Goal: Find specific page/section: Find specific page/section

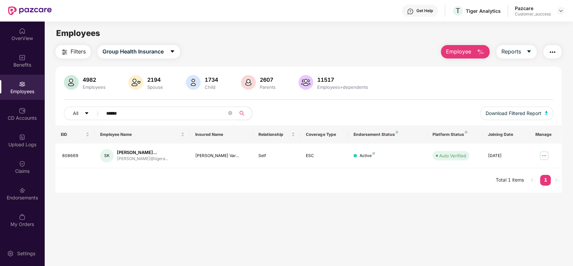
click at [226, 111] on input "******" at bounding box center [166, 113] width 121 height 10
click at [230, 111] on icon "close-circle" at bounding box center [230, 113] width 4 height 4
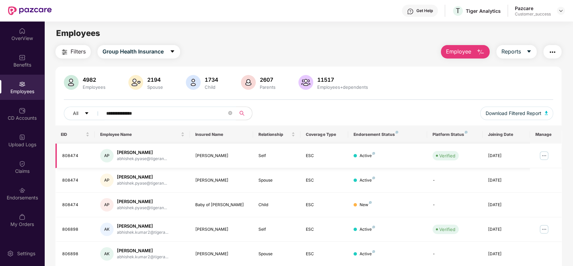
type input "**********"
click at [544, 155] on img at bounding box center [543, 155] width 11 height 11
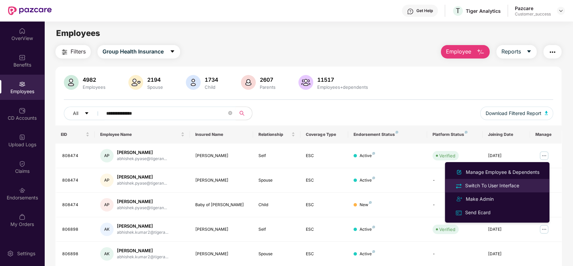
click at [511, 184] on div "Switch To User Interface" at bounding box center [491, 185] width 57 height 7
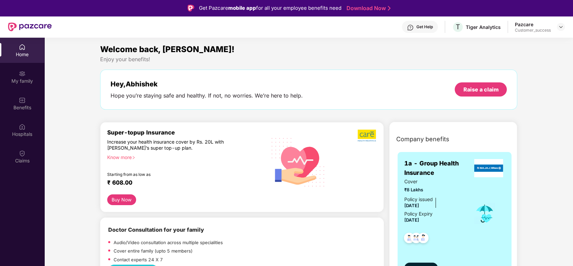
click at [31, 85] on div "My family" at bounding box center [22, 76] width 44 height 25
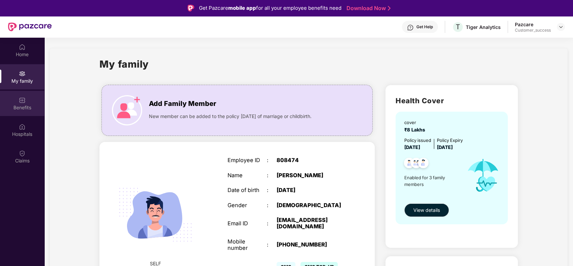
click at [27, 105] on div "Benefits" at bounding box center [22, 107] width 44 height 7
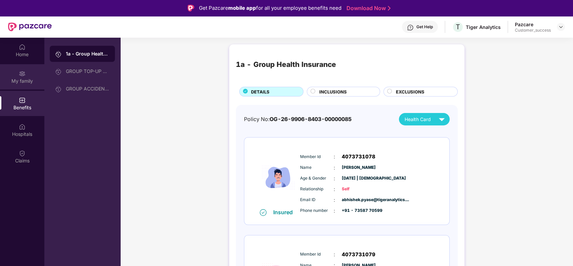
click at [21, 82] on div "My family" at bounding box center [22, 81] width 44 height 7
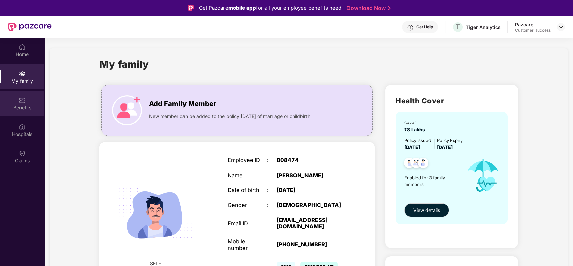
click at [31, 103] on div "Benefits" at bounding box center [22, 103] width 44 height 25
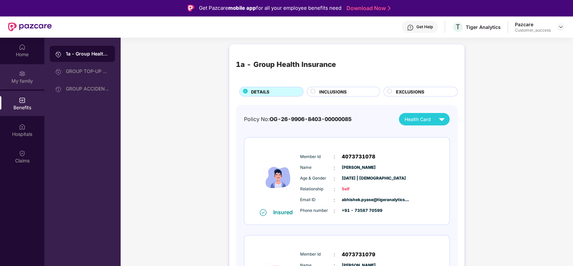
click at [21, 79] on div "My family" at bounding box center [22, 81] width 44 height 7
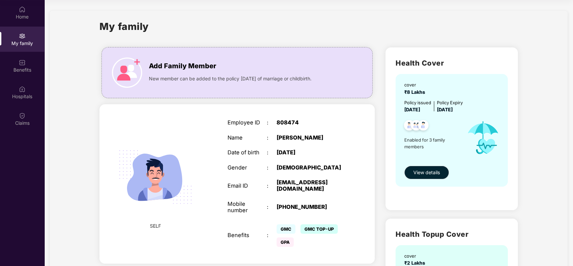
scroll to position [19, 0]
